Goal: Transaction & Acquisition: Book appointment/travel/reservation

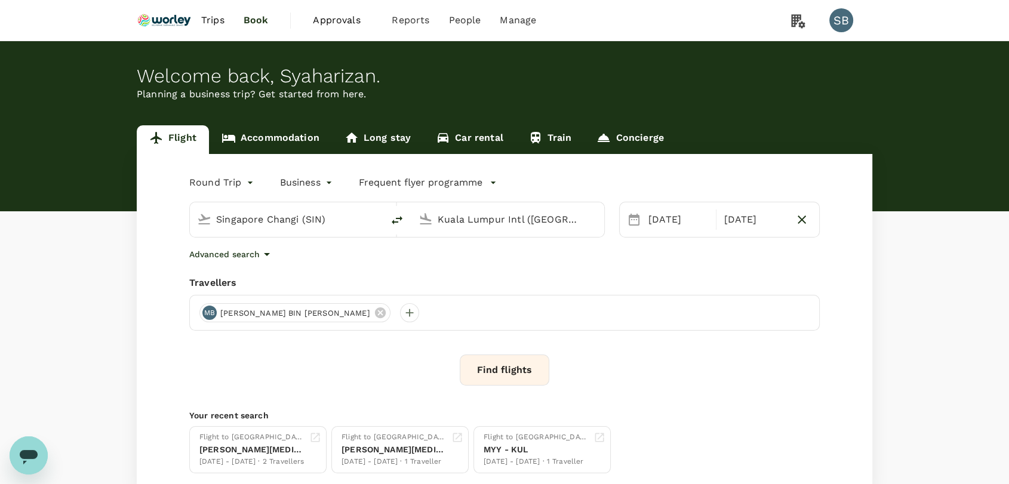
click at [322, 222] on input "Singapore Changi (SIN)" at bounding box center [287, 219] width 142 height 19
type input "s"
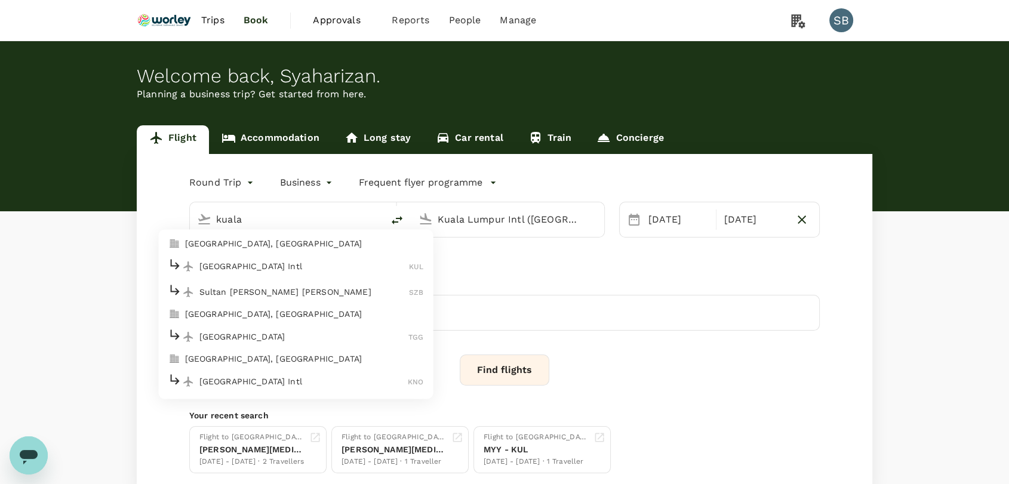
click at [306, 286] on p "Sultan [PERSON_NAME] [PERSON_NAME]" at bounding box center [304, 292] width 210 height 12
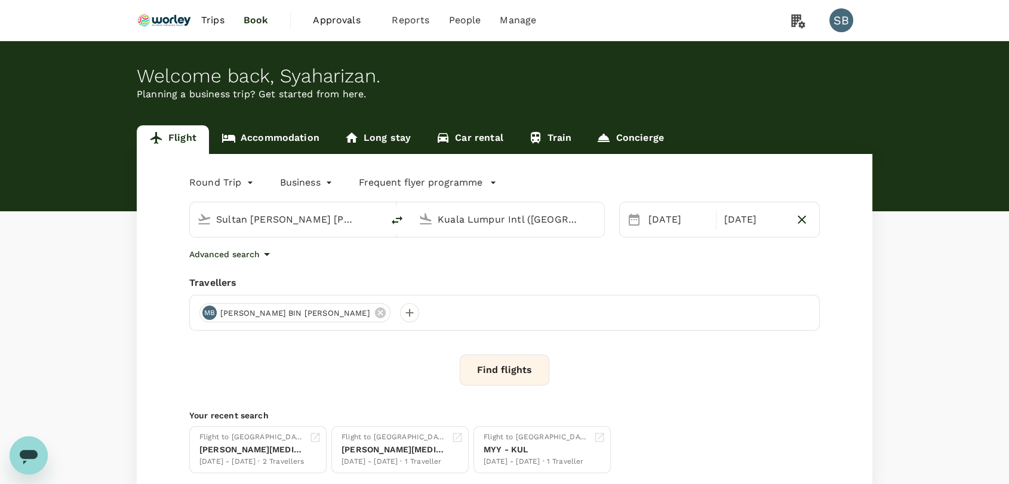
click at [398, 217] on icon "delete" at bounding box center [397, 220] width 14 height 14
type input "Kuala Lumpur Intl ([GEOGRAPHIC_DATA])"
type input "Sultan [PERSON_NAME] [PERSON_NAME] (SZB)"
click at [324, 219] on input "Kuala Lumpur Intl ([GEOGRAPHIC_DATA])" at bounding box center [287, 219] width 142 height 19
click at [291, 260] on p "Kerteh" at bounding box center [304, 266] width 211 height 12
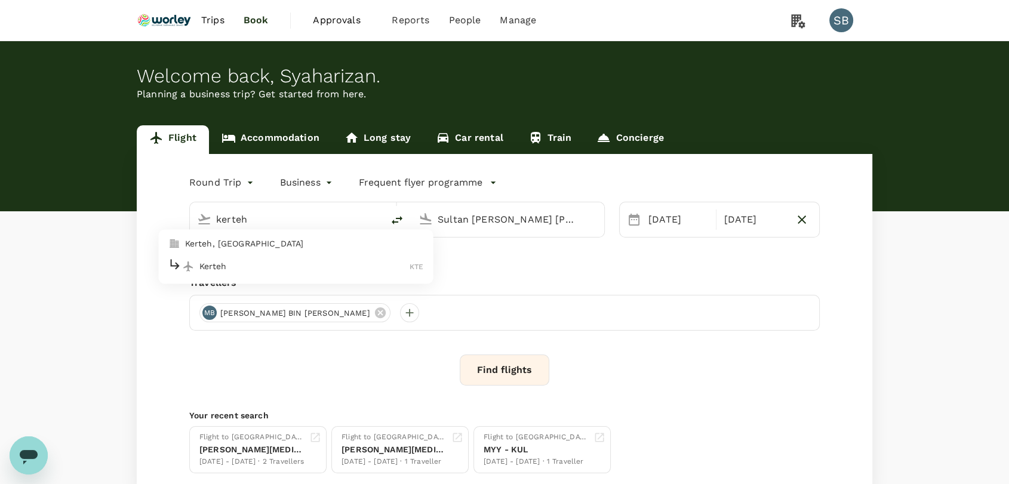
type input "Kerteh (KTE)"
click at [650, 226] on div "[DATE]" at bounding box center [679, 220] width 70 height 24
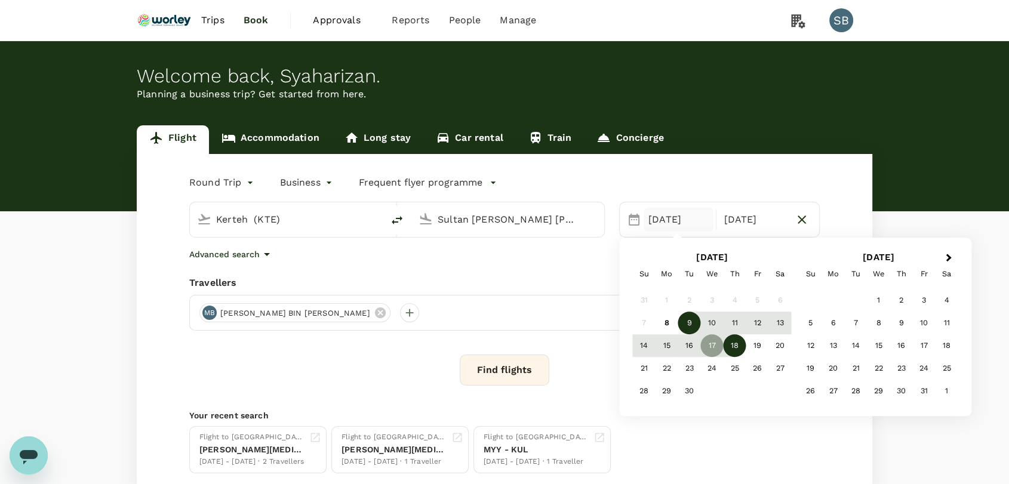
click at [687, 323] on div "9" at bounding box center [690, 323] width 23 height 23
click at [744, 325] on div "11" at bounding box center [735, 323] width 23 height 23
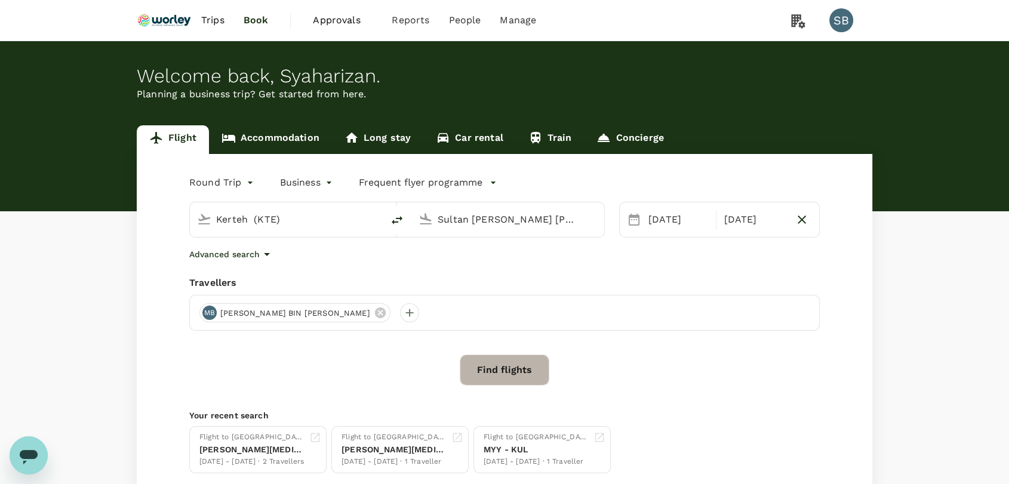
click at [474, 363] on button "Find flights" at bounding box center [505, 370] width 90 height 31
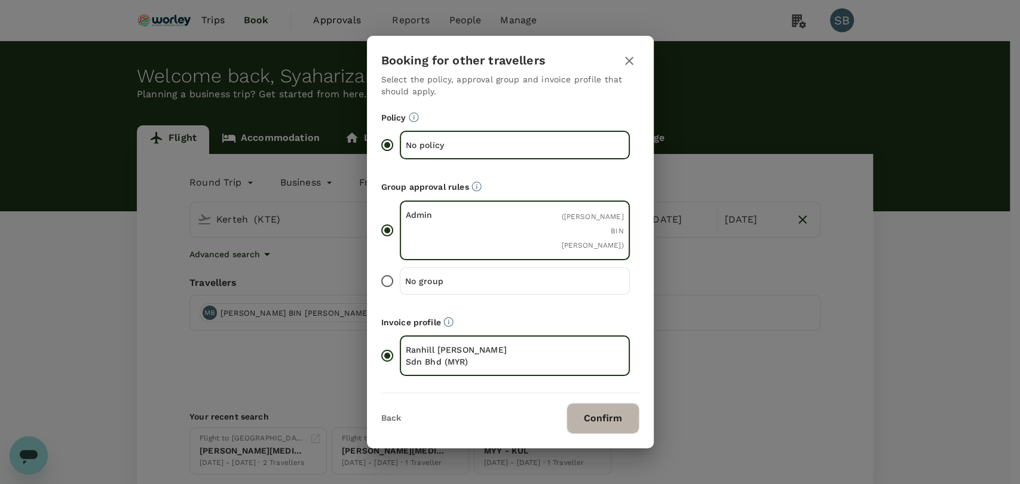
click at [591, 411] on button "Confirm" at bounding box center [602, 418] width 73 height 31
